Goal: Navigation & Orientation: Find specific page/section

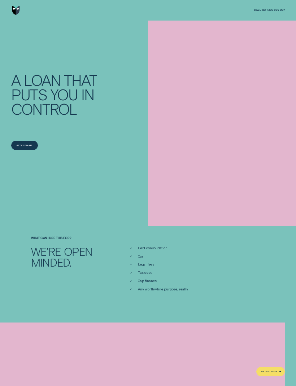
click at [18, 7] on img "Go to home page" at bounding box center [16, 10] width 8 height 9
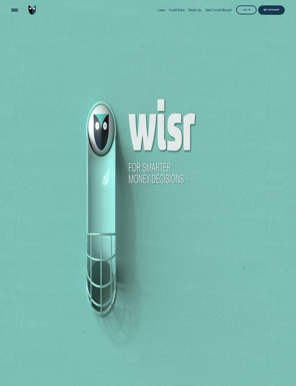
click at [247, 11] on div "Log in" at bounding box center [247, 10] width 8 height 2
click at [248, 7] on div "Log in" at bounding box center [246, 9] width 21 height 9
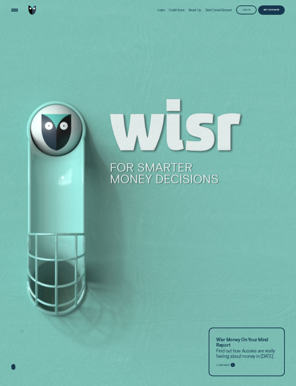
click at [249, 6] on div "Log in" at bounding box center [246, 9] width 21 height 9
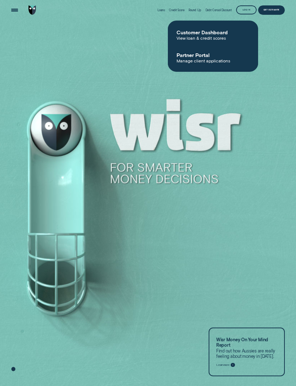
click at [195, 35] on span "View loan & credit scores" at bounding box center [213, 37] width 73 height 5
